Goal: Information Seeking & Learning: Learn about a topic

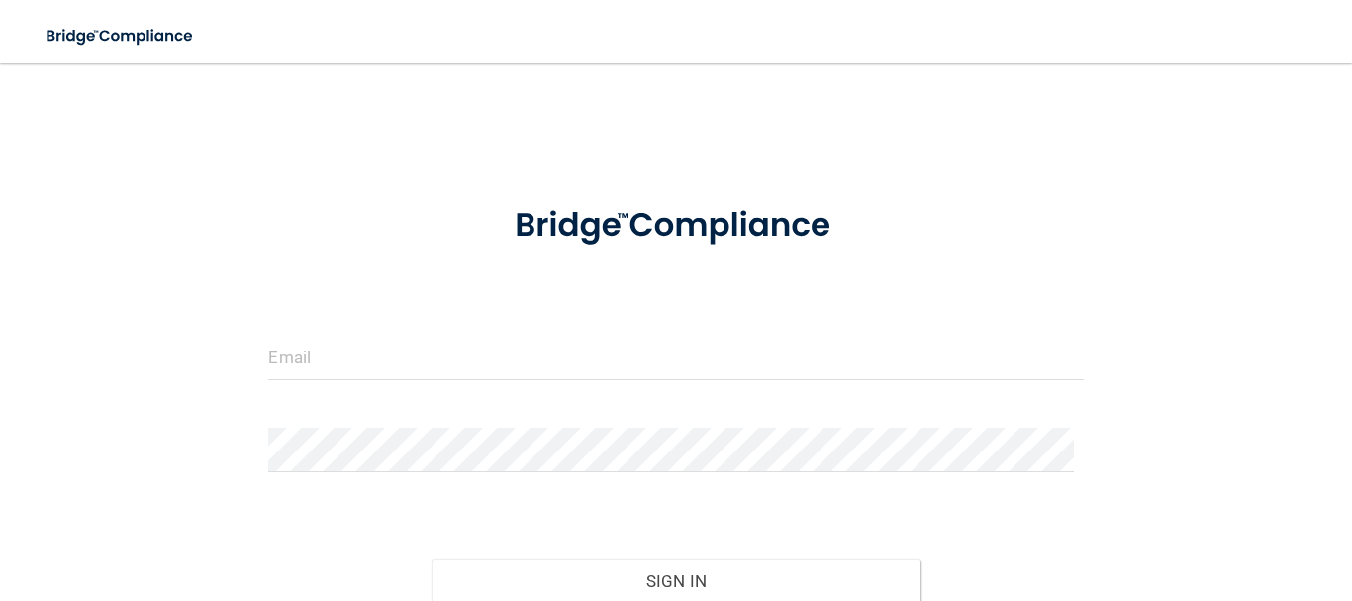
scroll to position [106, 0]
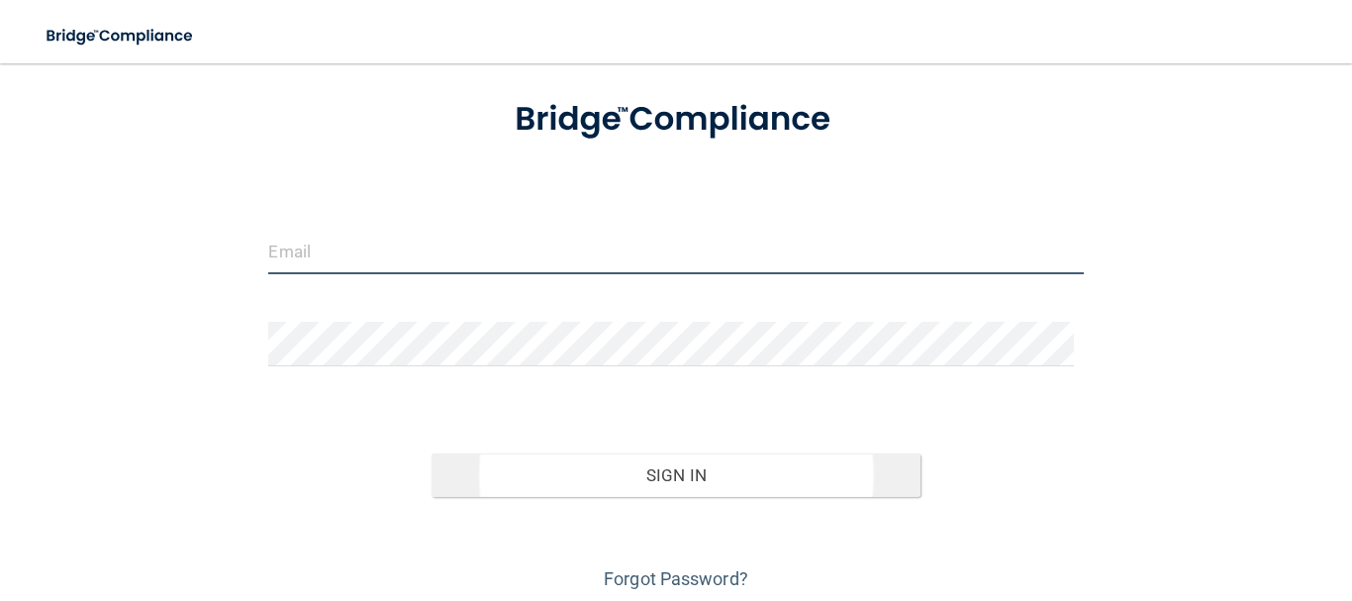
type input "[EMAIL_ADDRESS][DOMAIN_NAME]"
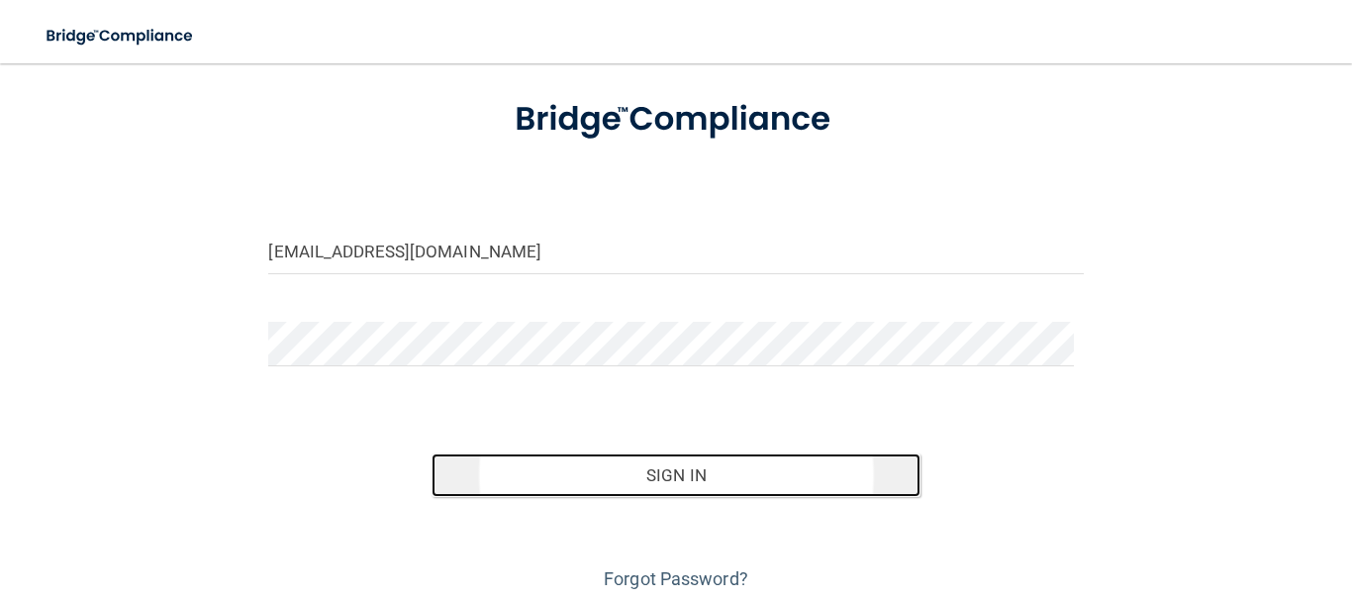
click at [678, 475] on button "Sign In" at bounding box center [676, 475] width 489 height 44
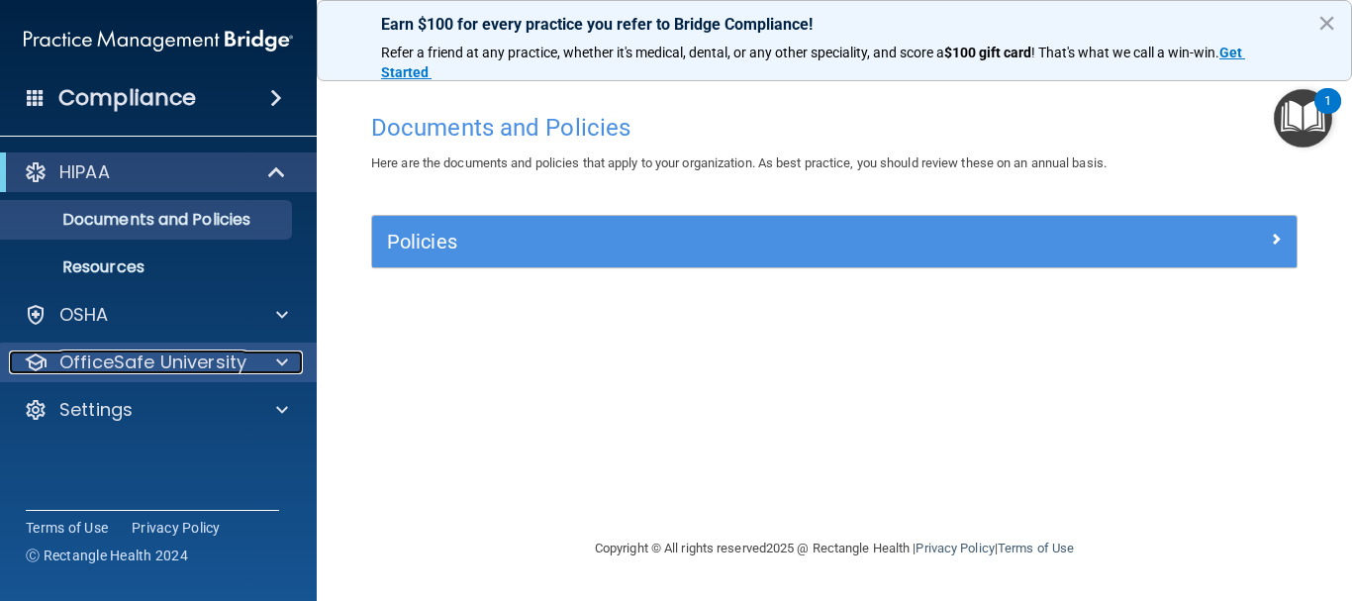
click at [263, 353] on div at bounding box center [278, 362] width 49 height 24
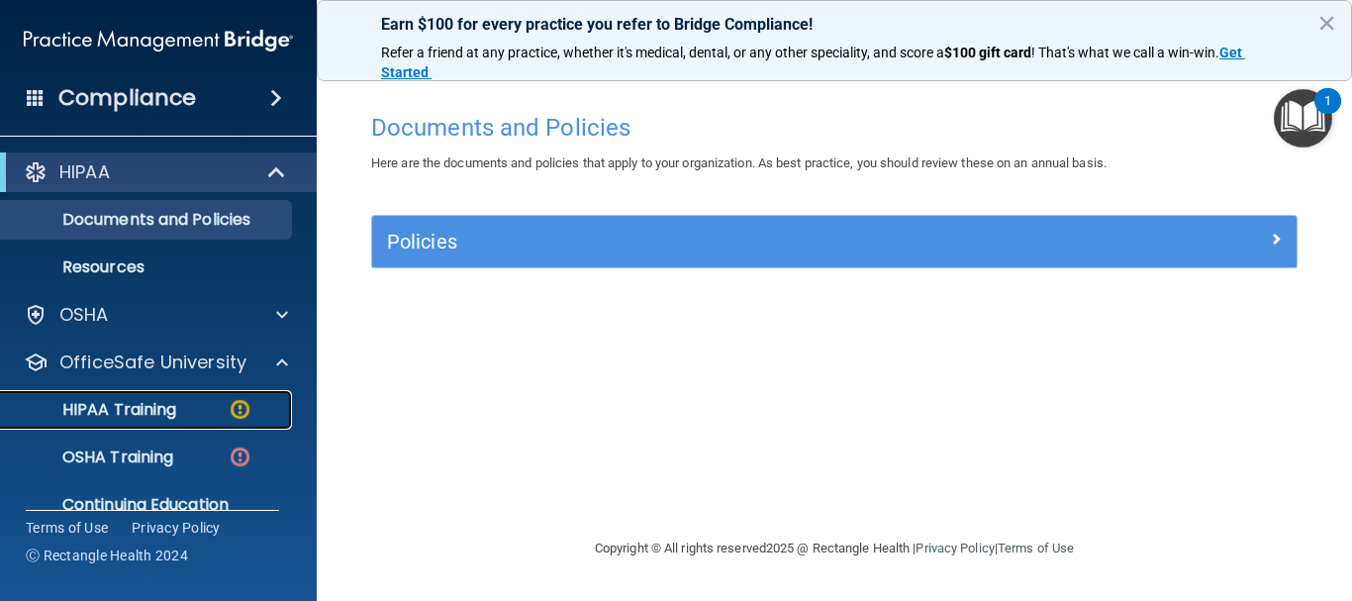
click at [190, 398] on link "HIPAA Training" at bounding box center [136, 410] width 312 height 40
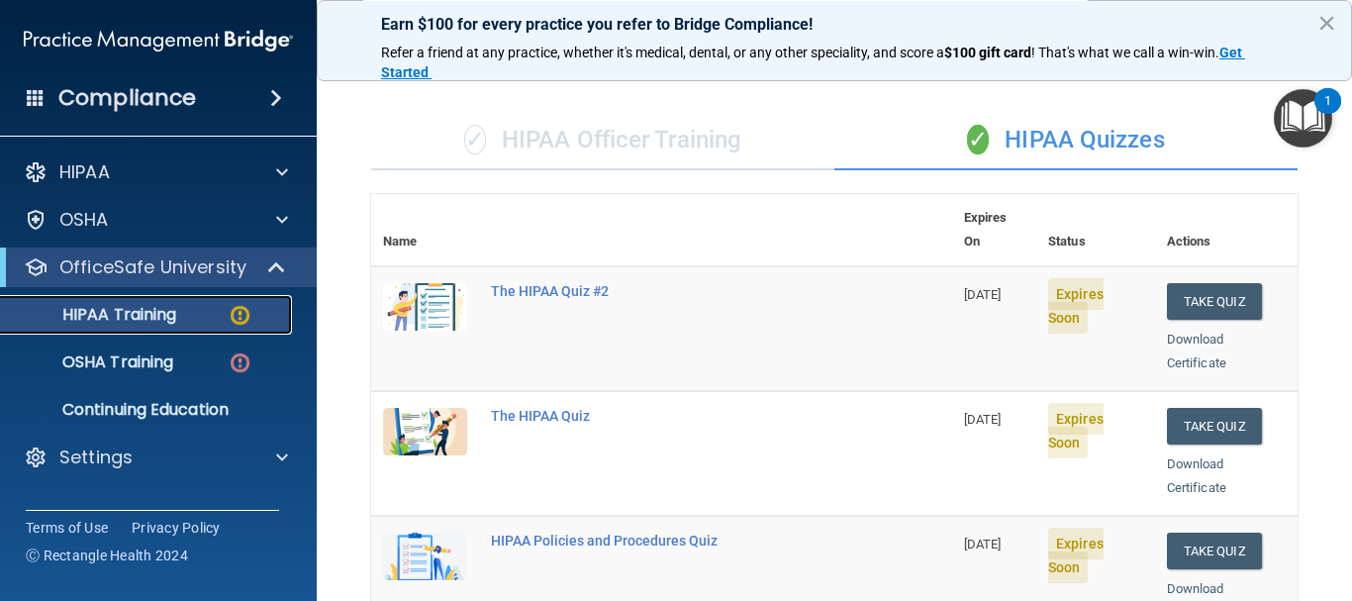
scroll to position [211, 0]
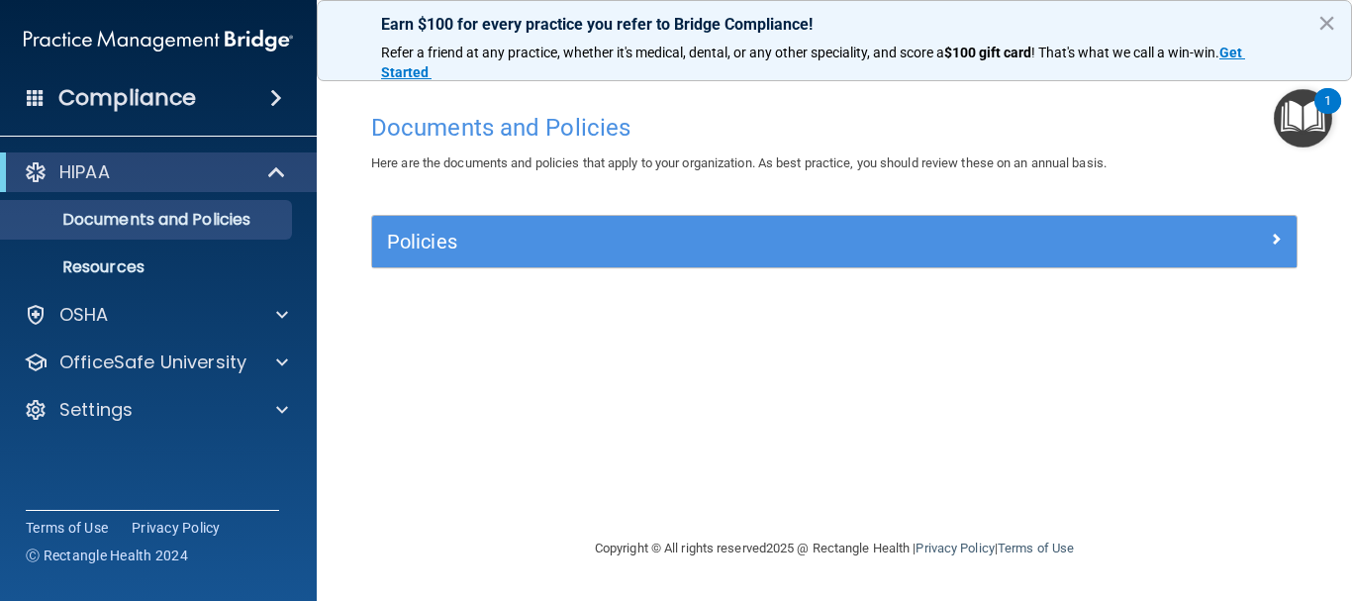
drag, startPoint x: 1330, startPoint y: 8, endPoint x: 1255, endPoint y: 374, distance: 373.9
click at [1255, 374] on div "Documents and Policies Here are the documents and policies that apply to your o…" at bounding box center [834, 320] width 956 height 434
